Goal: Check status: Check status

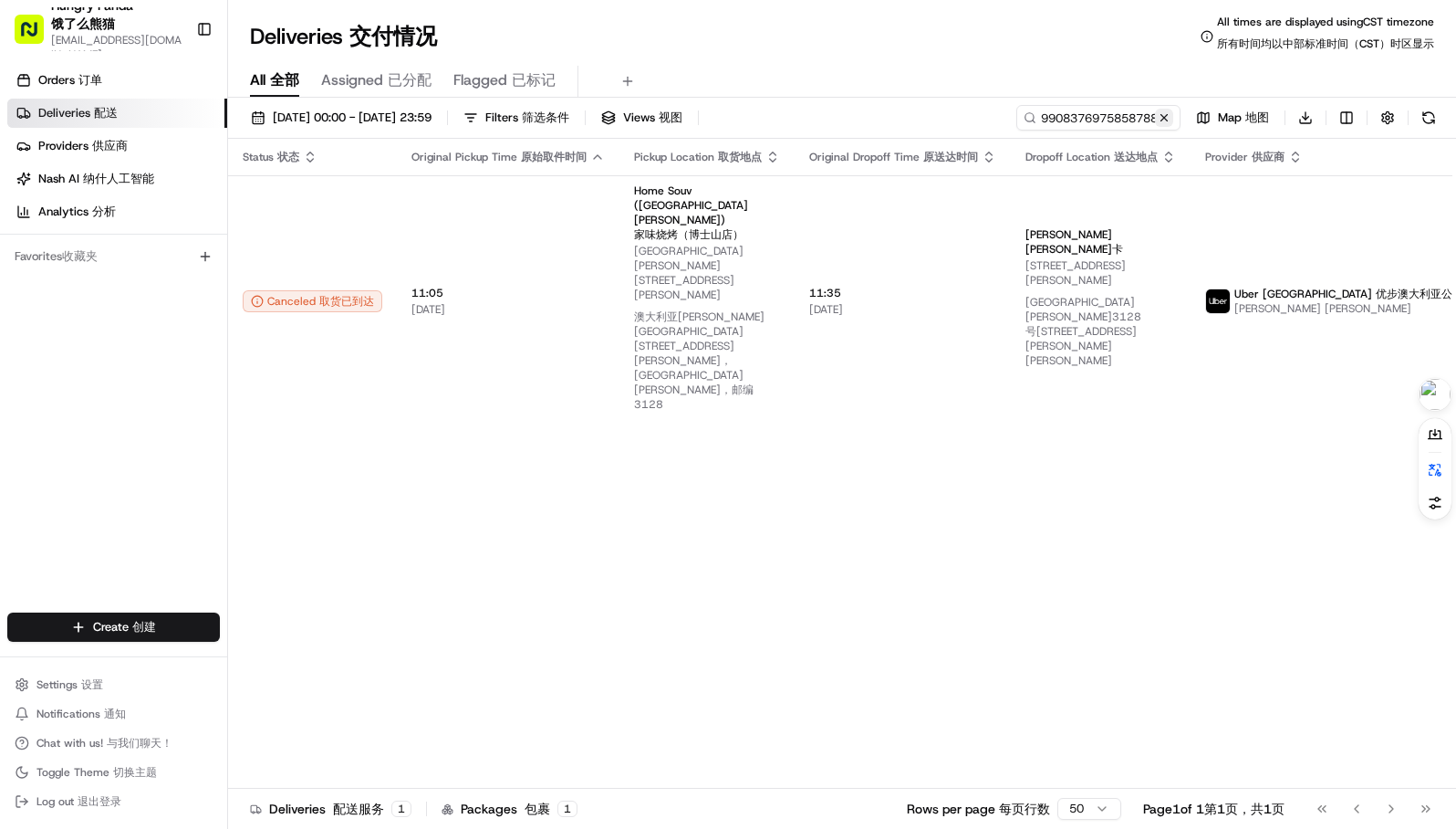
click at [1170, 117] on button at bounding box center [1164, 118] width 18 height 18
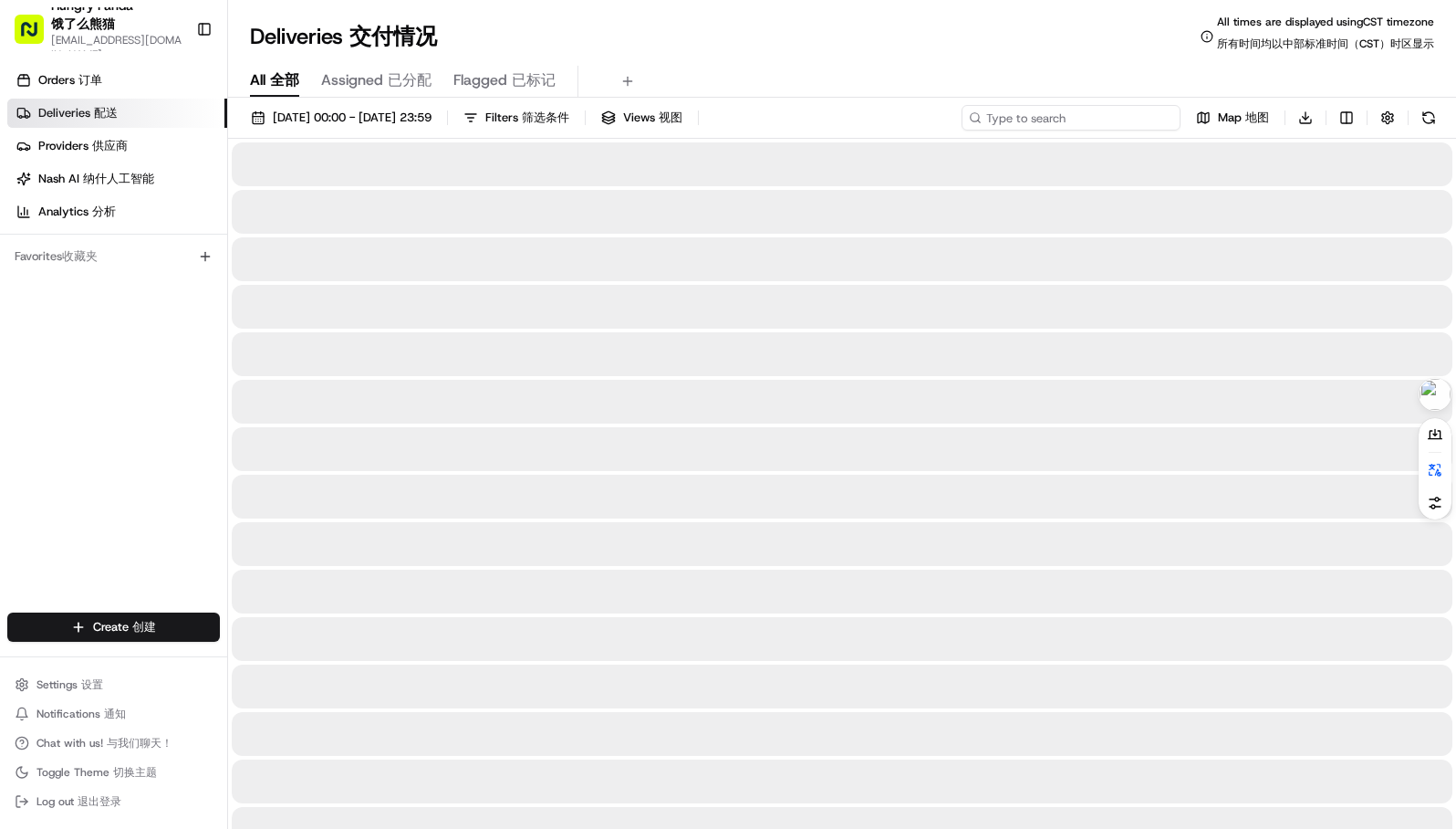
click at [1098, 116] on input at bounding box center [1070, 118] width 219 height 26
paste input "8417313125556730381579"
type input "8417313125556730381579"
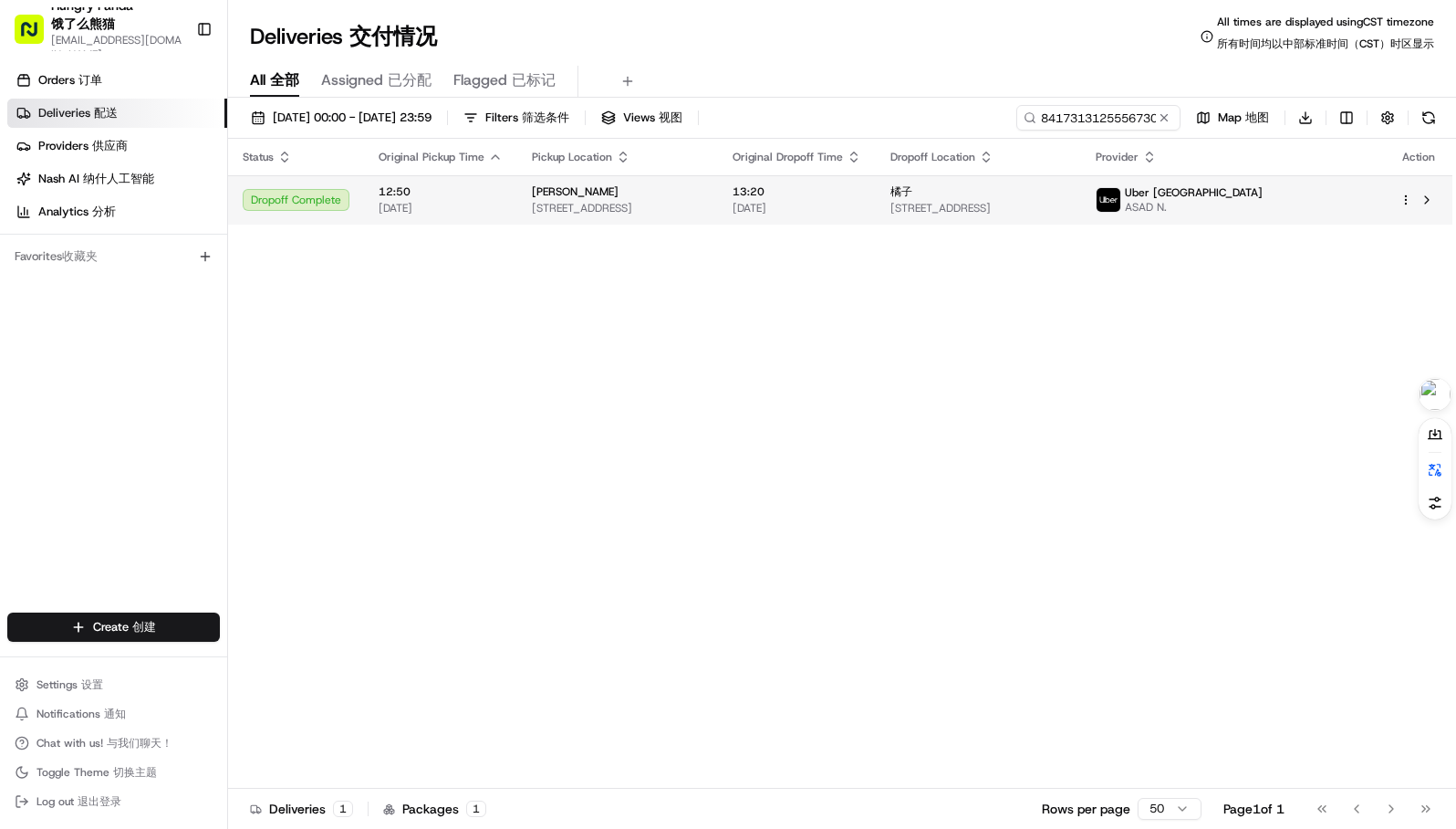
click at [718, 182] on td "[PERSON_NAME] Wan [STREET_ADDRESS]" at bounding box center [617, 200] width 201 height 49
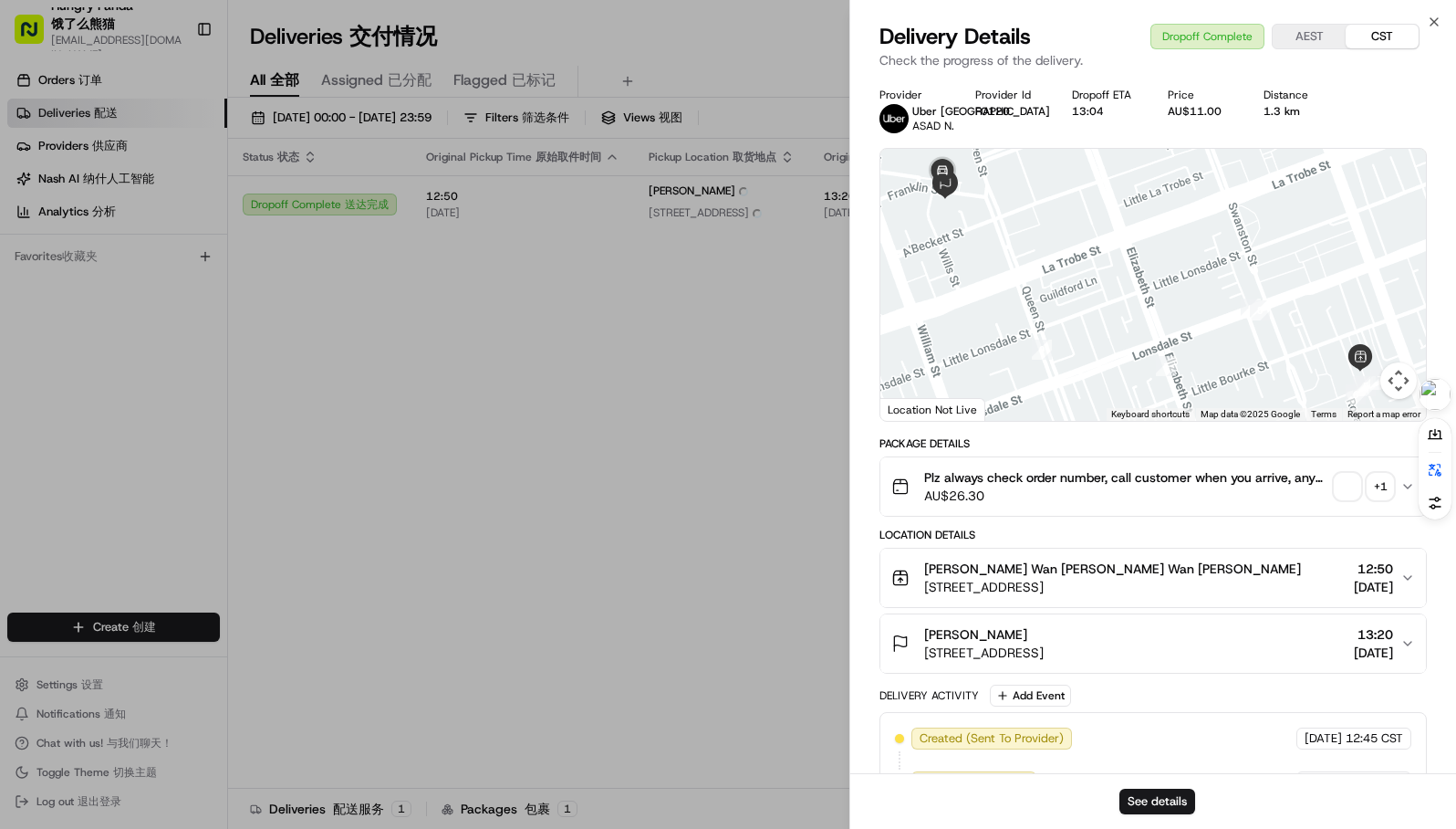
click at [1349, 488] on span "button" at bounding box center [1348, 487] width 26 height 26
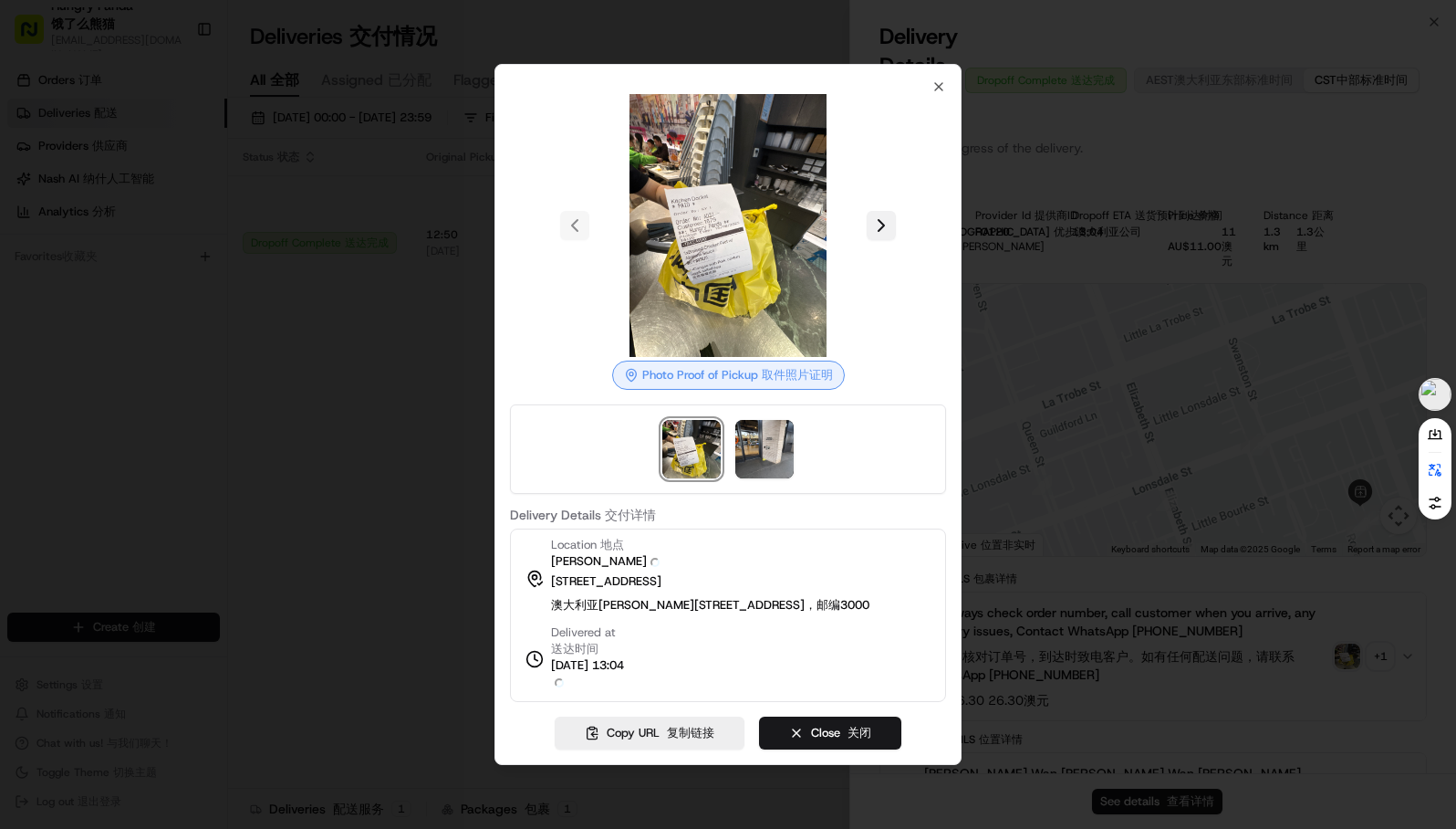
click at [877, 231] on button at bounding box center [881, 226] width 30 height 30
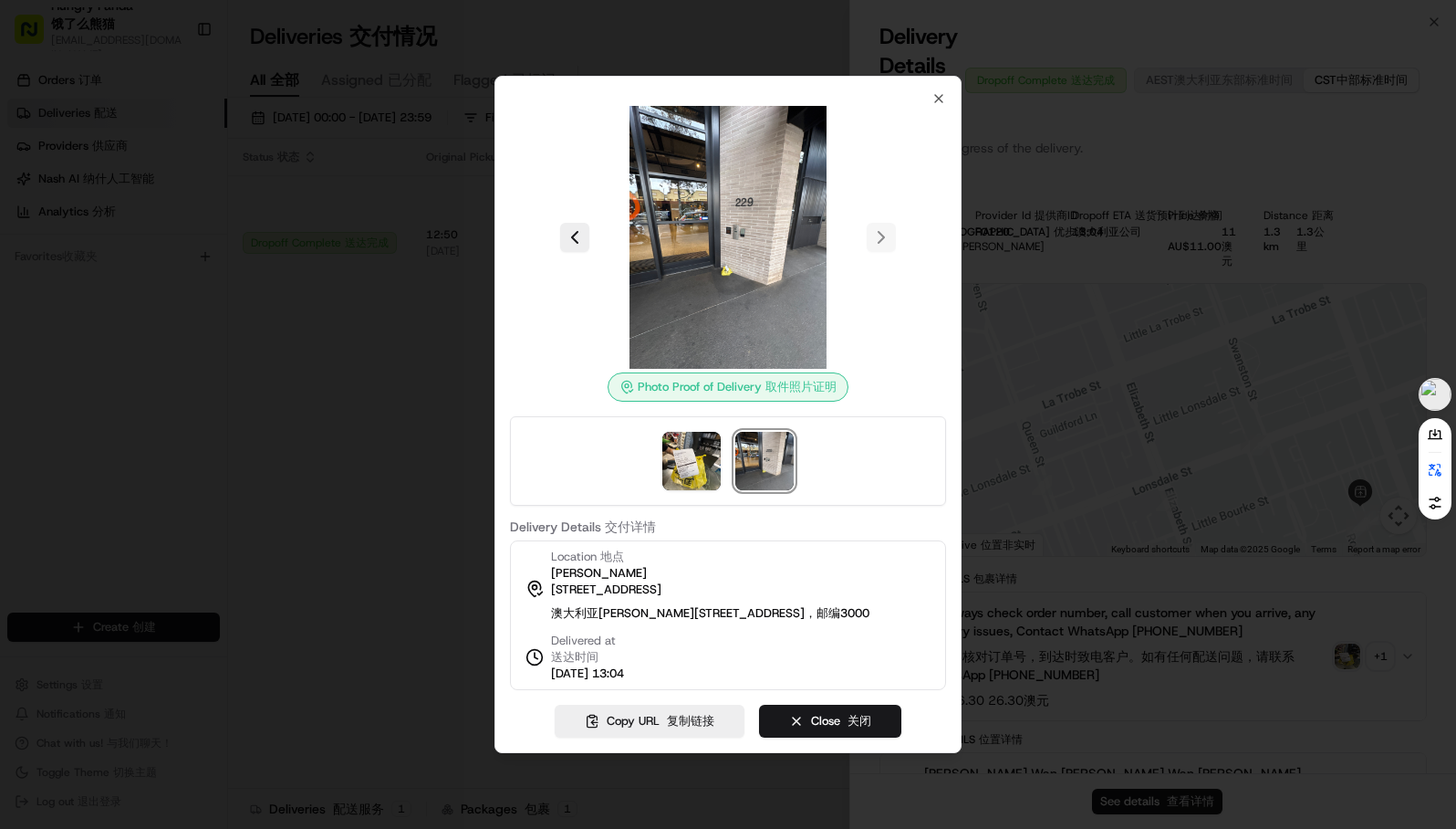
click at [938, 106] on div at bounding box center [728, 237] width 436 height 263
click at [941, 91] on icon "button" at bounding box center [939, 98] width 15 height 15
